Goal: Check status: Check status

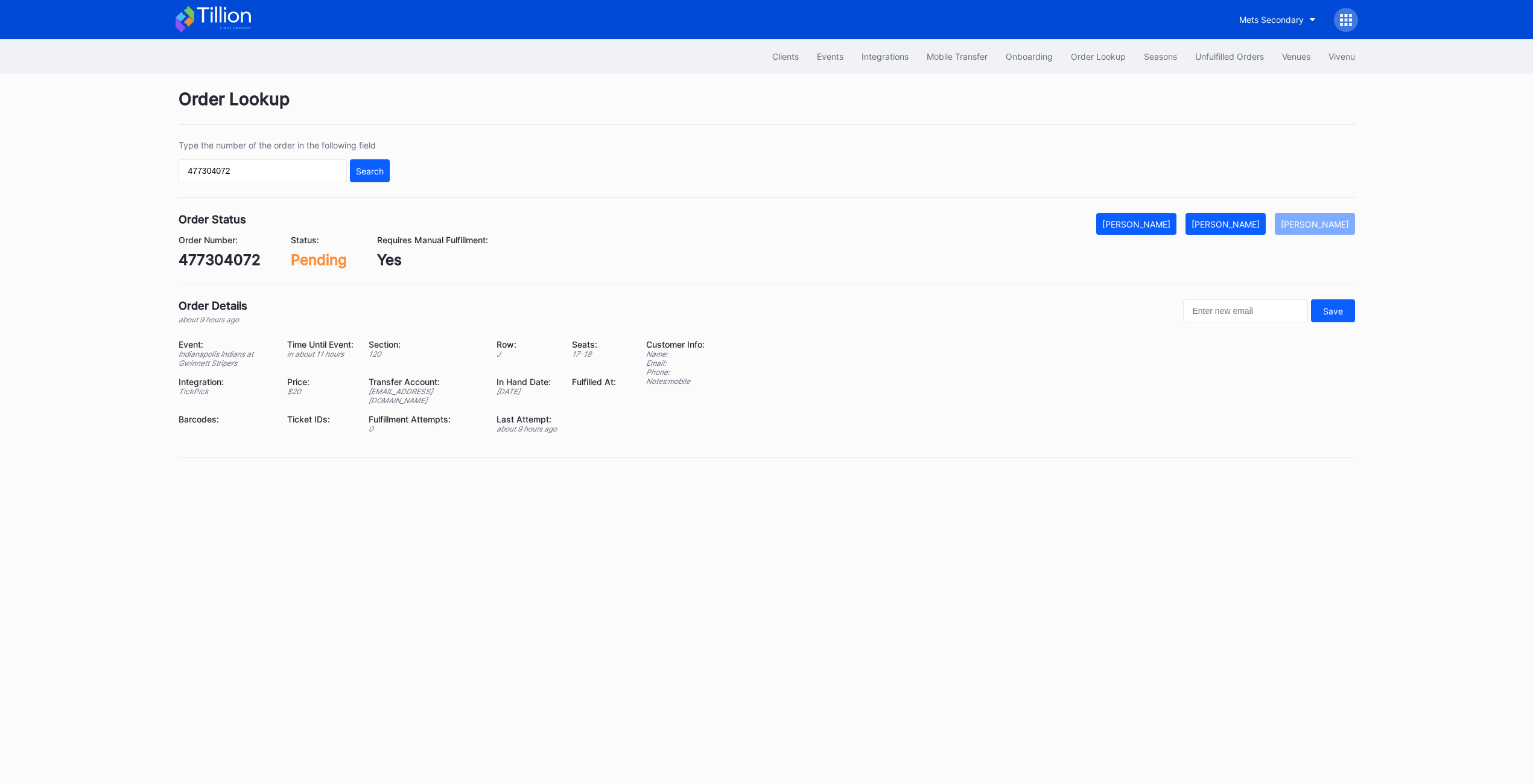
click at [260, 167] on input "477304072" at bounding box center [263, 170] width 168 height 23
type input "17063687"
click at [363, 156] on div "Type the number of the order in the following field 17063687 Search" at bounding box center [284, 160] width 212 height 42
click at [366, 170] on div "Search" at bounding box center [370, 171] width 28 height 10
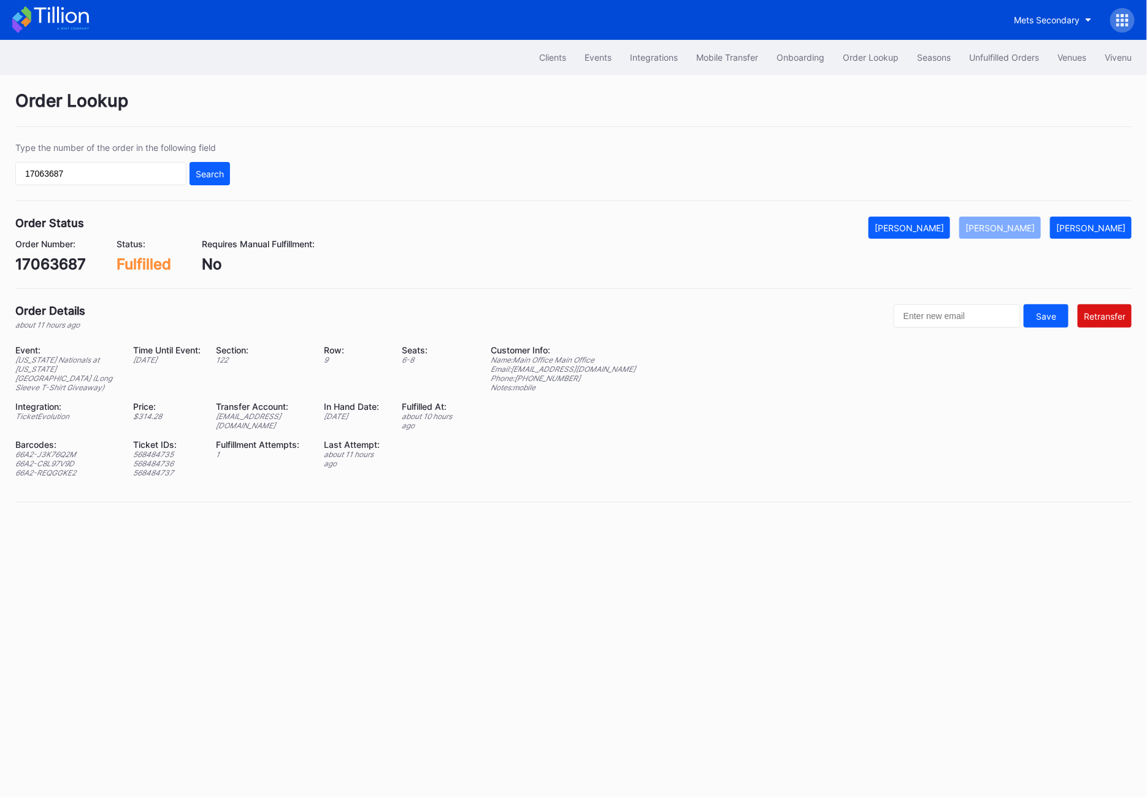
click at [1140, 257] on div "Order Lookup Type the number of the order in the following field 17063687 Searc…" at bounding box center [573, 304] width 1147 height 458
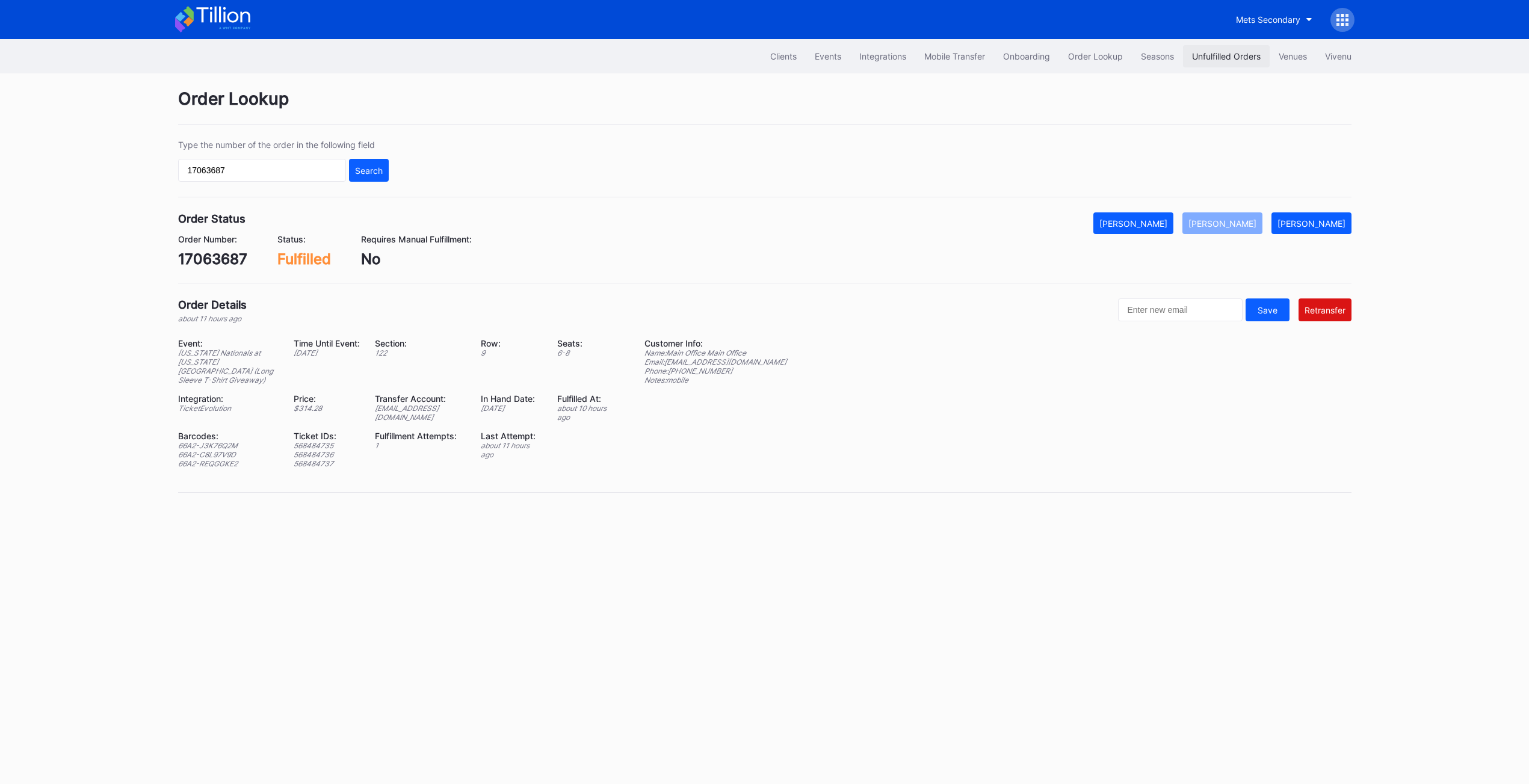
click at [1207, 60] on div "Unfulfilled Orders" at bounding box center [1227, 56] width 69 height 10
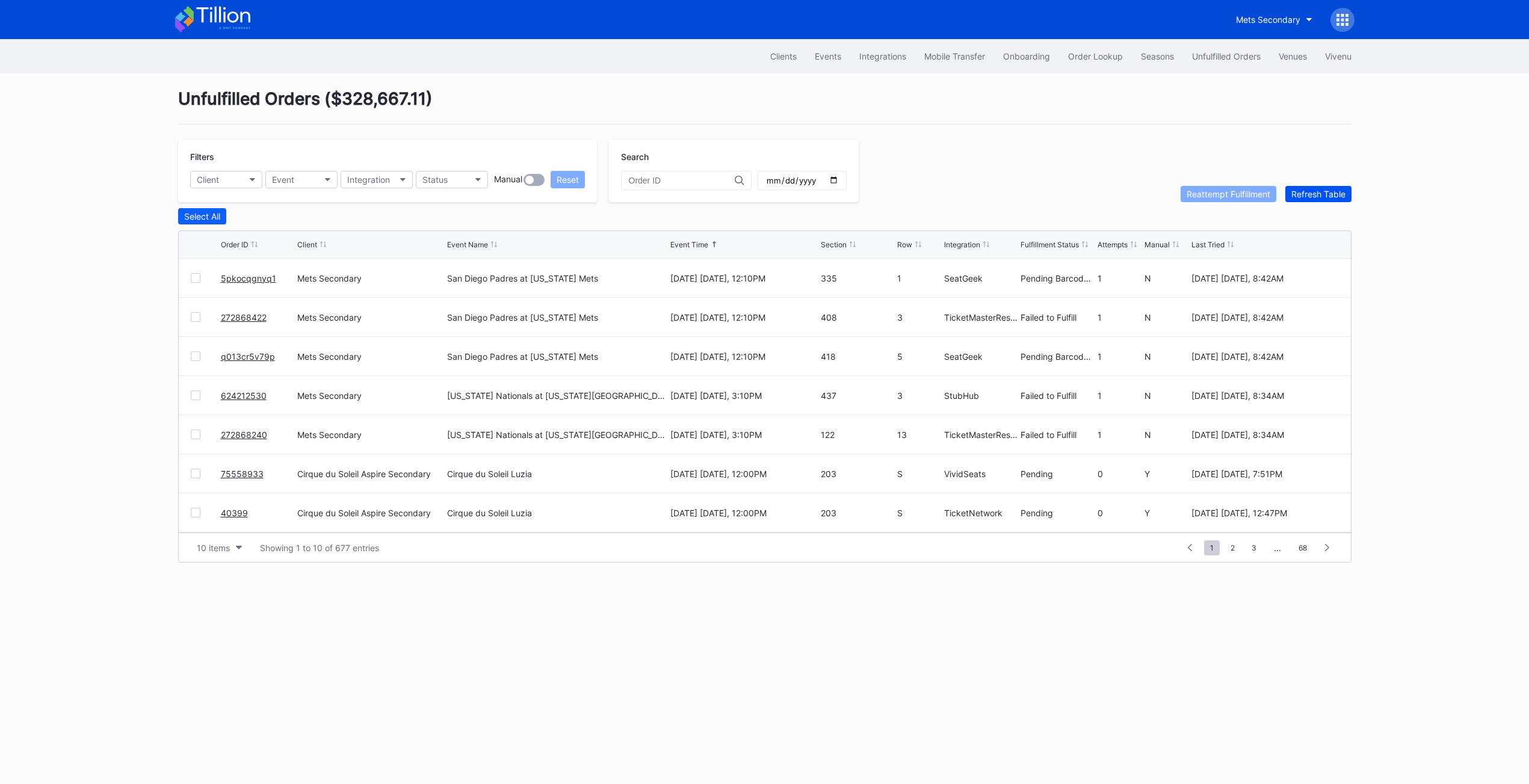
click at [1310, 195] on div "Refresh Table" at bounding box center [1318, 194] width 54 height 10
click at [192, 321] on div at bounding box center [195, 317] width 10 height 10
click at [1213, 200] on button "Reattempt Fulfillment" at bounding box center [1229, 194] width 96 height 17
click at [192, 399] on div at bounding box center [195, 395] width 10 height 10
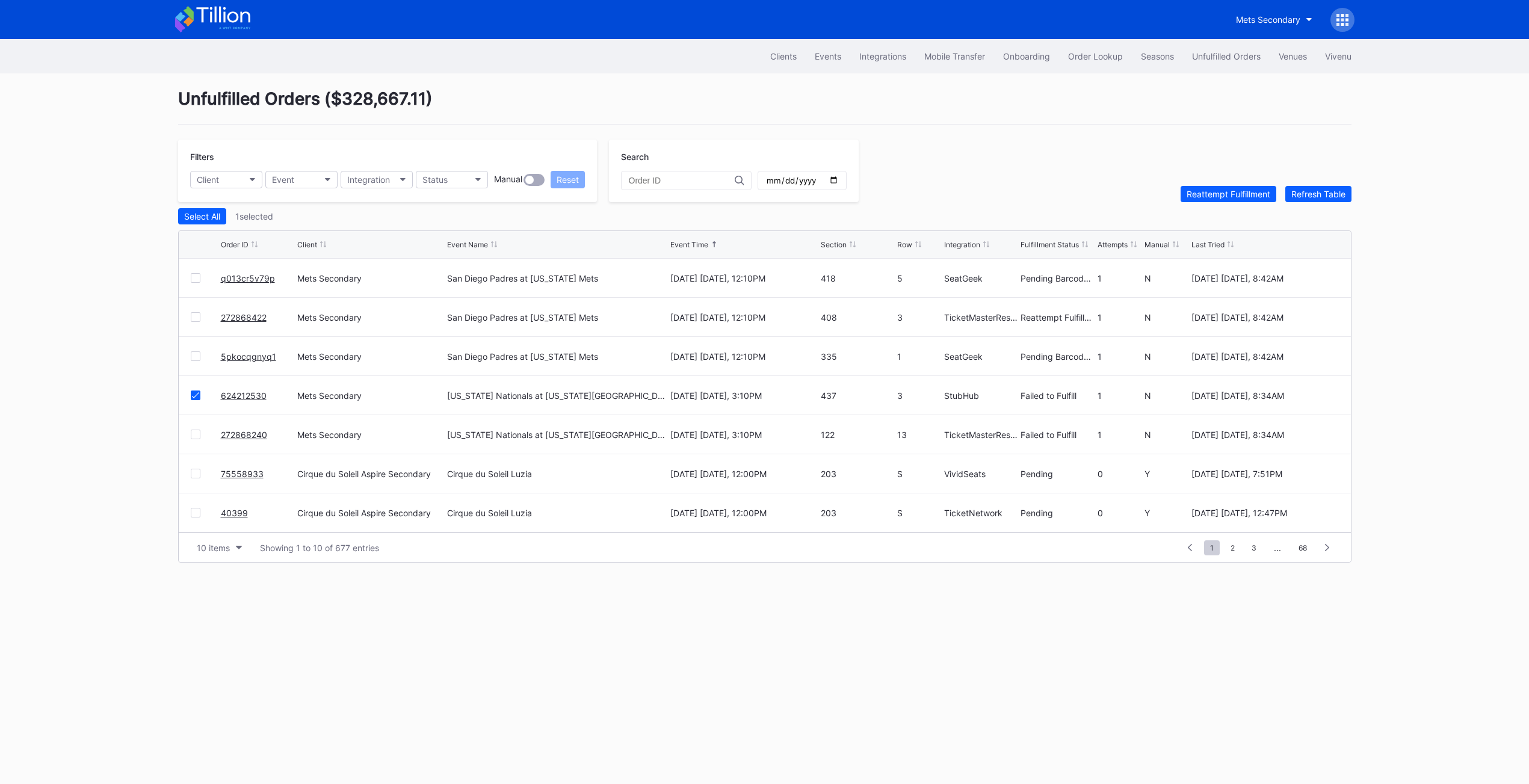
click at [198, 434] on div at bounding box center [195, 435] width 10 height 10
click at [1216, 192] on div "Reattempt Fulfillment" at bounding box center [1228, 194] width 83 height 10
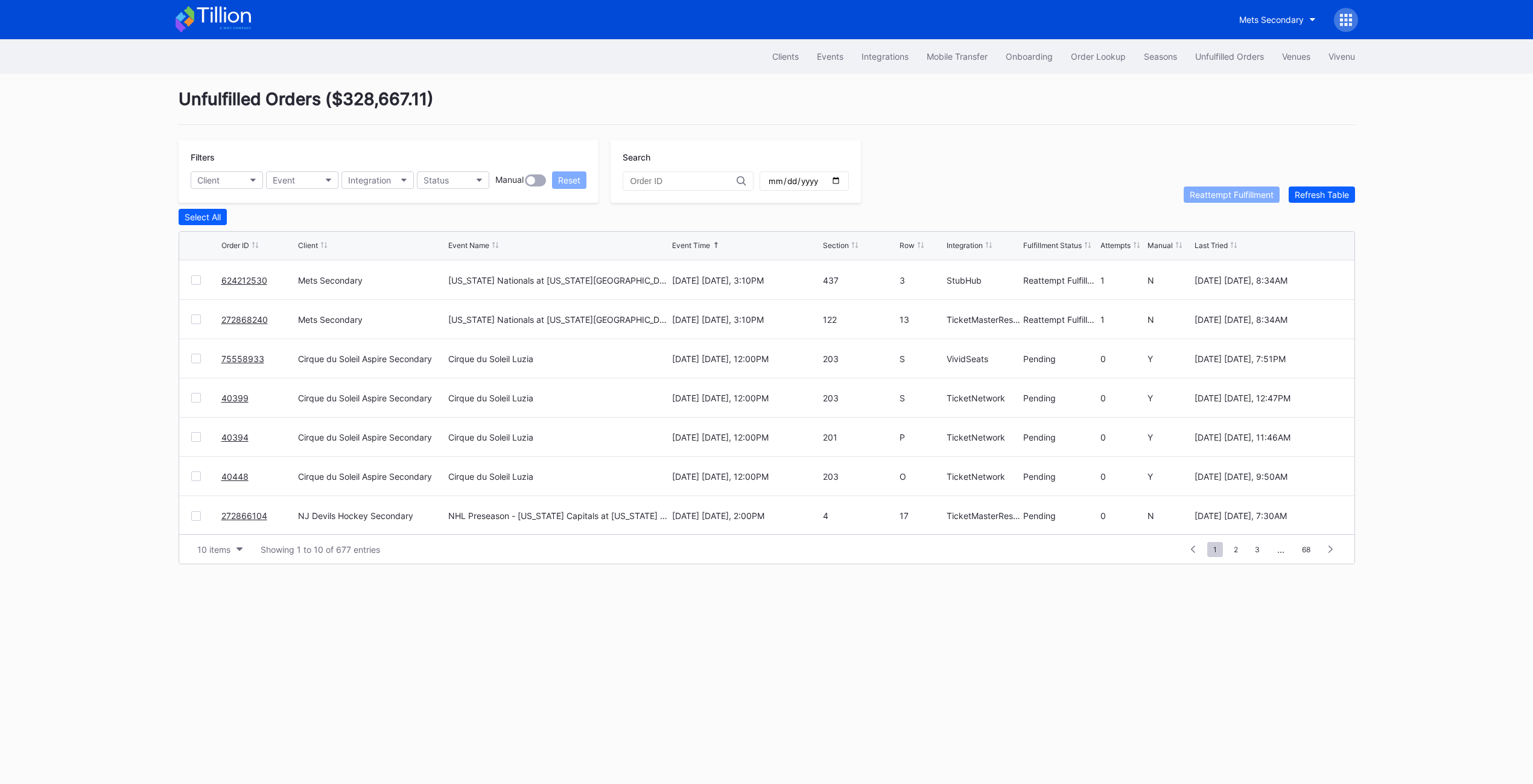
scroll to position [117, 0]
